Goal: Information Seeking & Learning: Learn about a topic

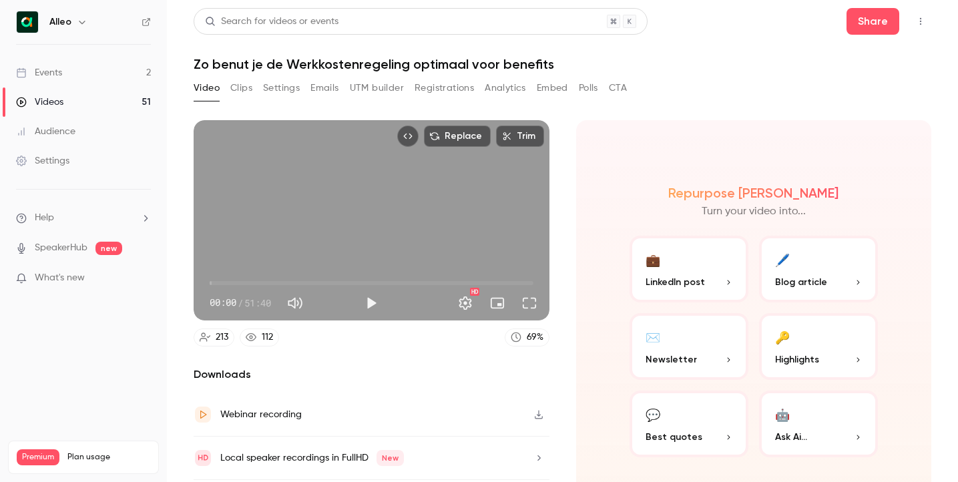
click at [78, 73] on link "Events 2" at bounding box center [83, 72] width 167 height 29
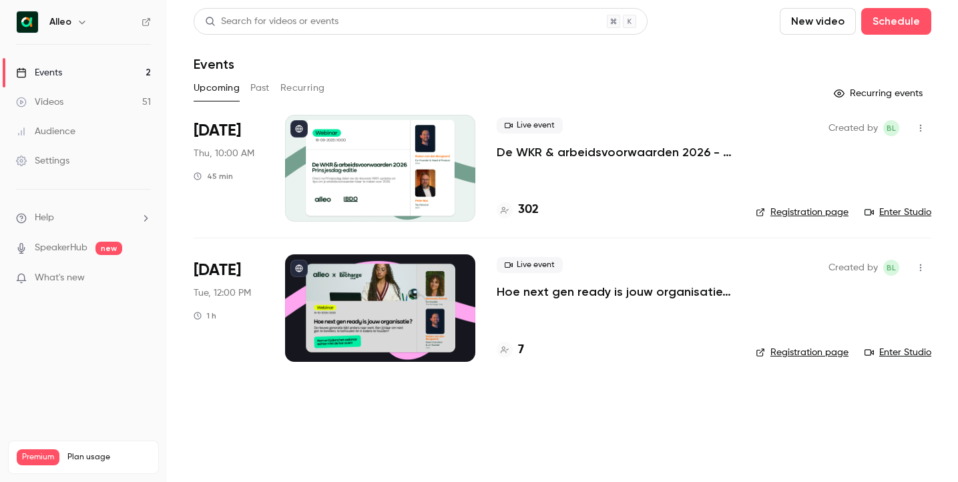
click at [523, 208] on h4 "302" at bounding box center [528, 210] width 21 height 18
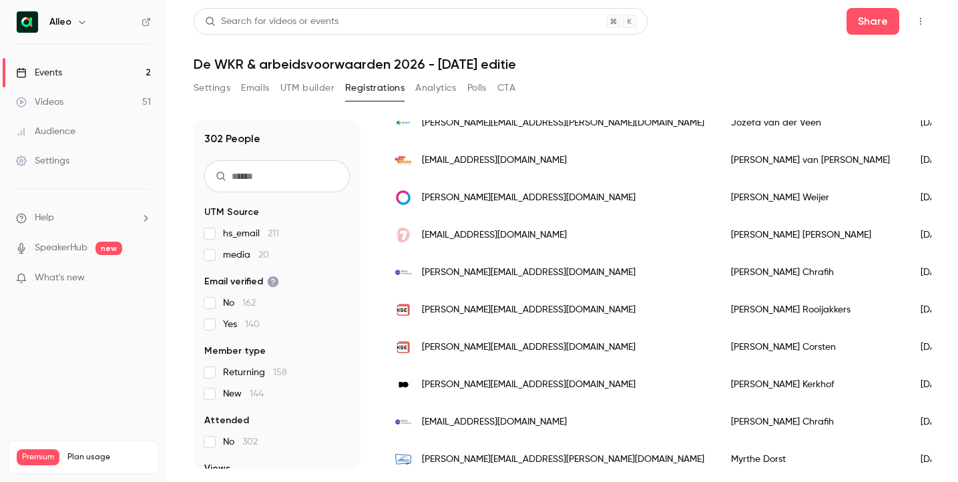
scroll to position [295, 0]
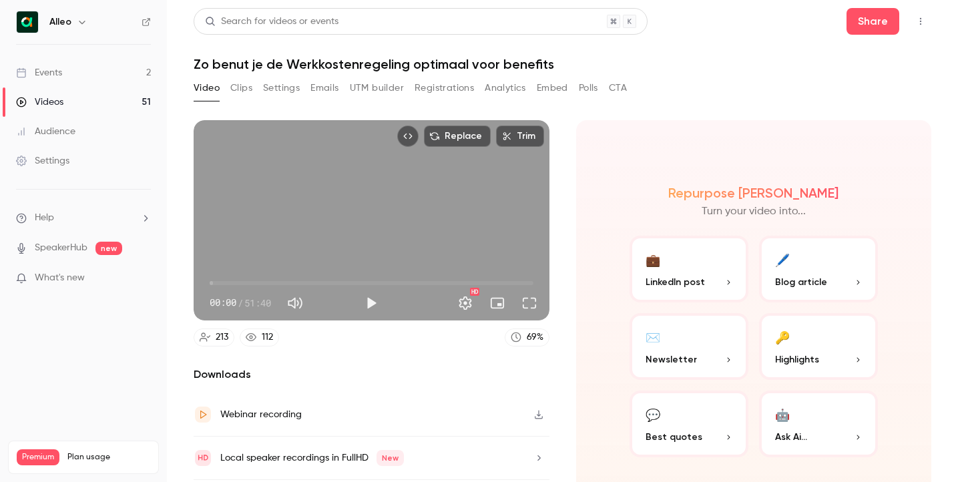
click at [43, 68] on div "Events" at bounding box center [39, 72] width 46 height 13
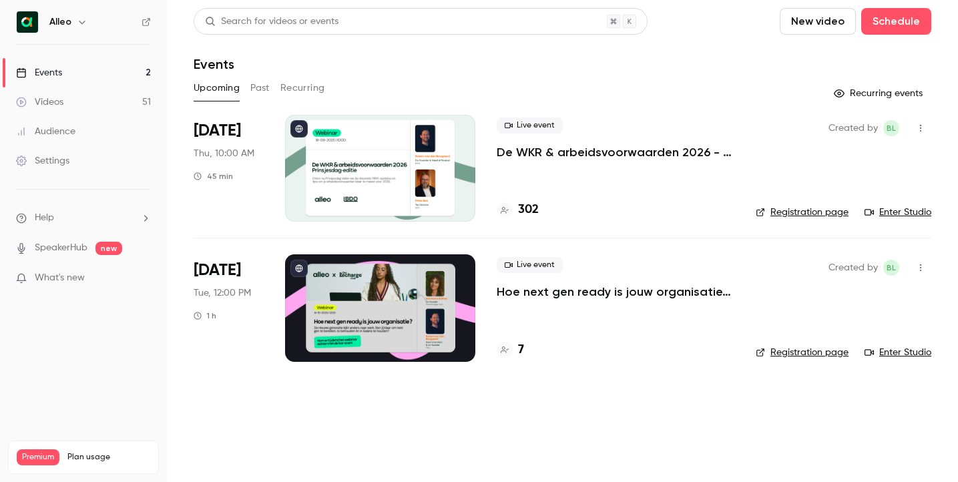
click at [523, 209] on h4 "302" at bounding box center [528, 210] width 21 height 18
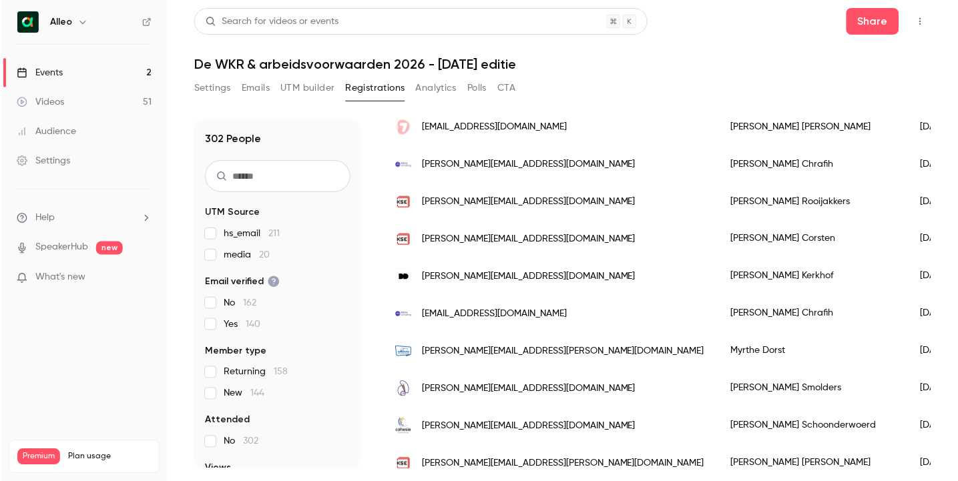
scroll to position [438, 0]
